Goal: Check status: Check status

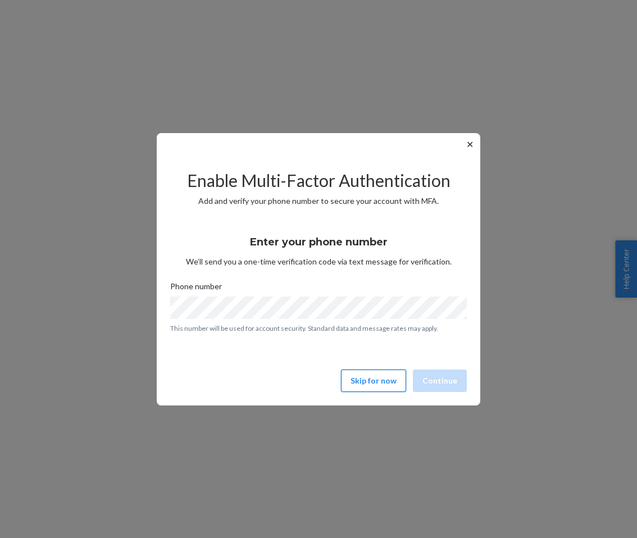
click at [368, 381] on button "Skip for now" at bounding box center [373, 381] width 65 height 22
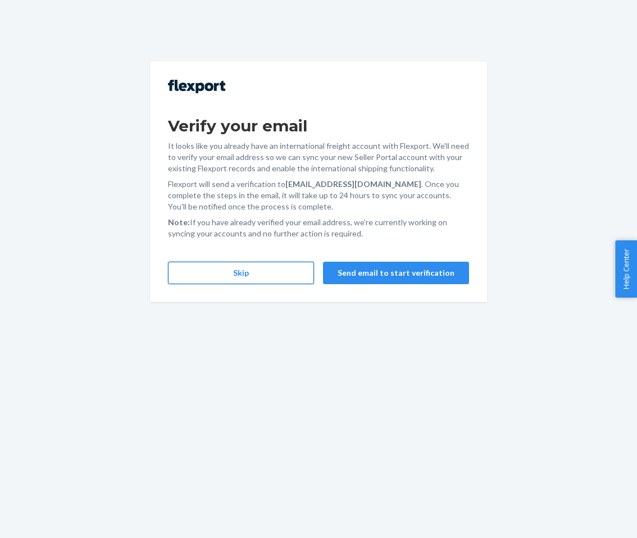
click at [232, 266] on button "Skip" at bounding box center [241, 273] width 146 height 22
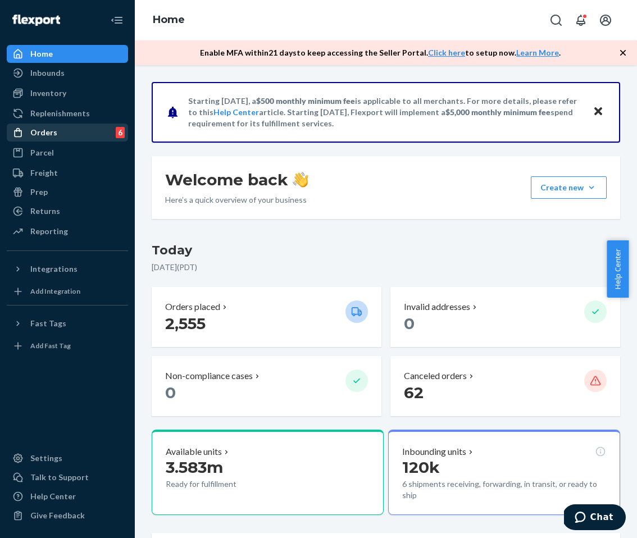
click at [53, 139] on div "Orders 6" at bounding box center [67, 133] width 119 height 16
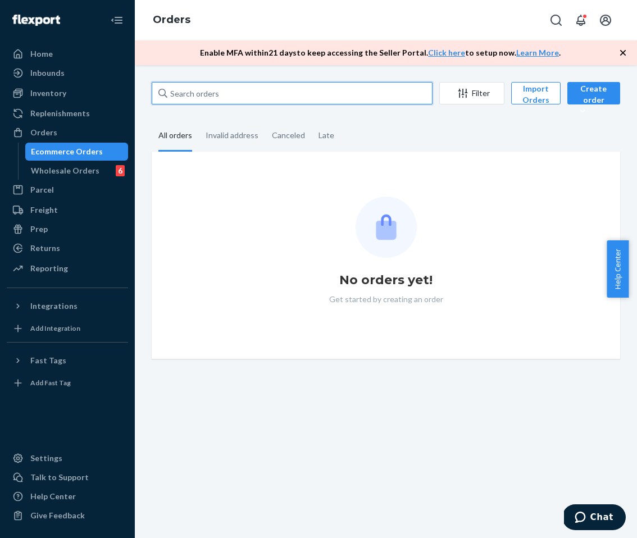
click at [298, 97] on input "text" at bounding box center [292, 93] width 281 height 22
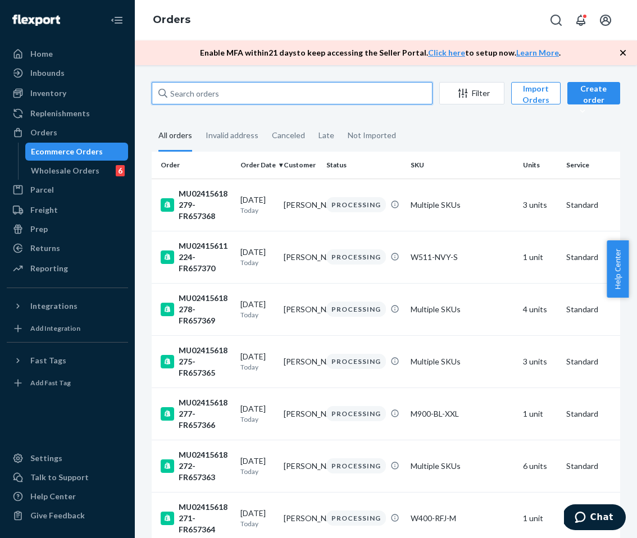
click at [298, 97] on input "text" at bounding box center [292, 93] width 281 height 22
paste input "6PKB600-SCRB-4/5"
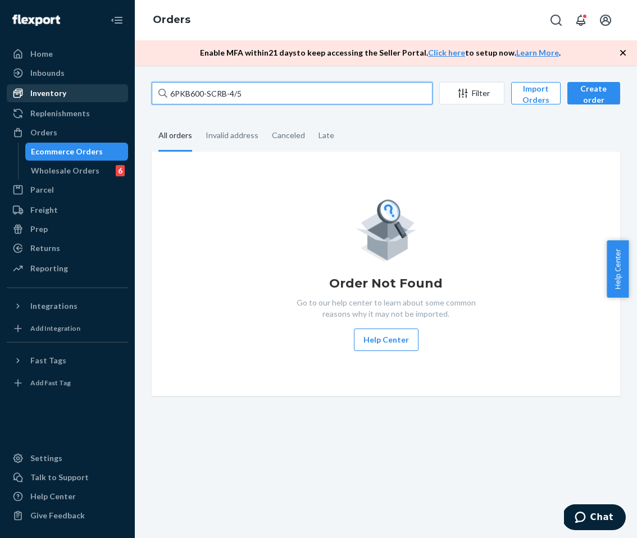
type input "6PKB600-SCRB-4/5"
click at [43, 95] on div "Inventory" at bounding box center [48, 93] width 36 height 11
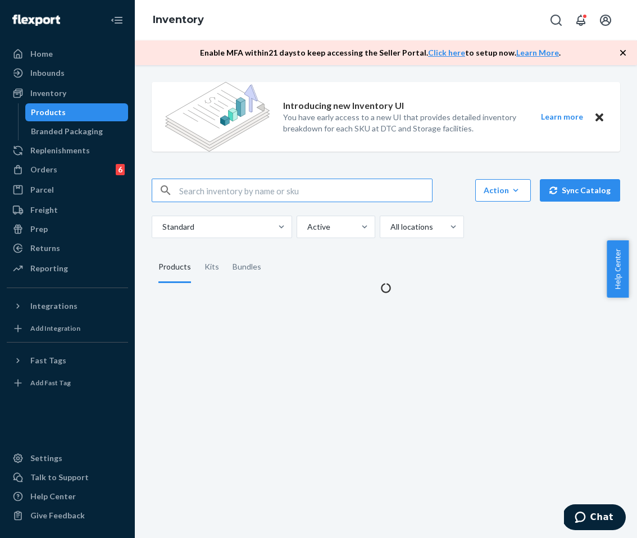
click at [203, 186] on input "text" at bounding box center [305, 190] width 253 height 22
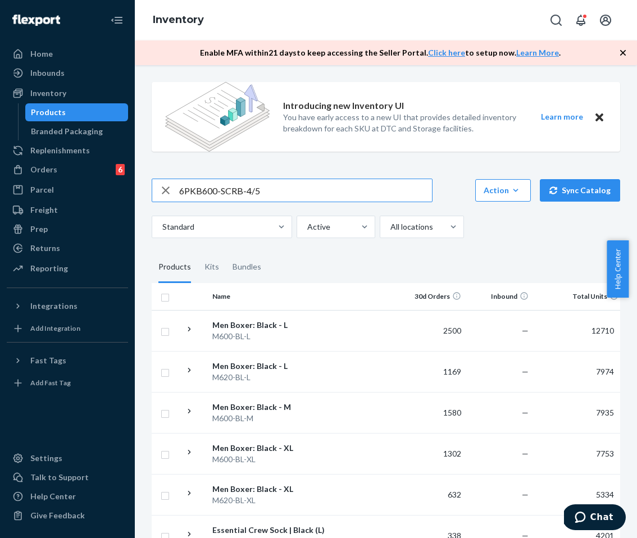
click at [281, 194] on input "6PKB600-SCRB-4/5" at bounding box center [305, 190] width 253 height 22
type input "6PKB600-SCRB-4/5"
